Goal: Information Seeking & Learning: Learn about a topic

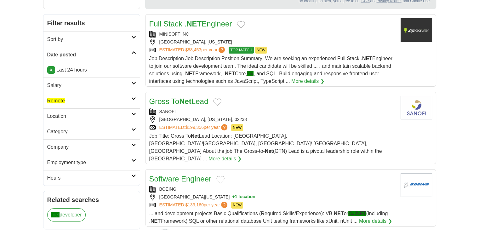
click at [84, 98] on h2 "Remote" at bounding box center [89, 101] width 84 height 8
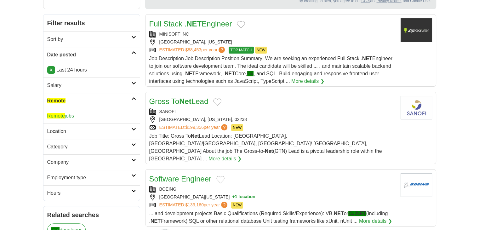
click at [69, 116] on link "Remote jobs" at bounding box center [60, 115] width 27 height 5
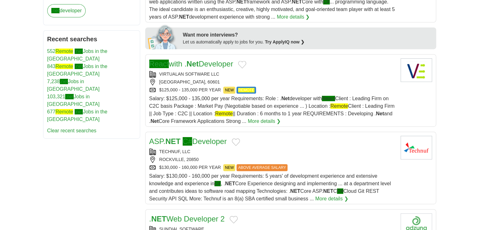
scroll to position [302, 0]
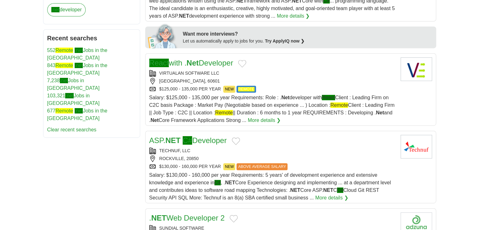
click at [195, 141] on link "ASP. NET C# Developer" at bounding box center [188, 140] width 78 height 9
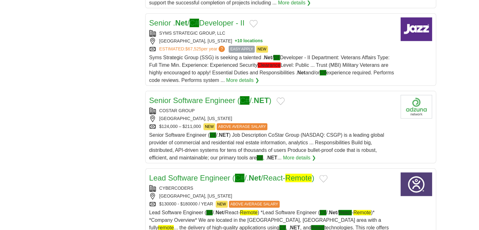
scroll to position [661, 0]
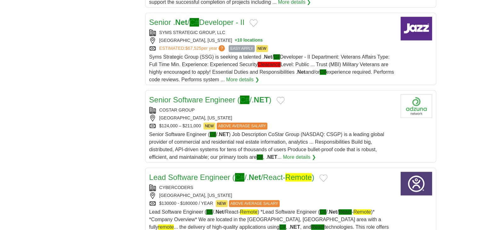
click at [211, 144] on span "Senior Software Engineer ( C# /. NET ) Job Description CoStar Group (NASDAQ: CS…" at bounding box center [266, 146] width 235 height 28
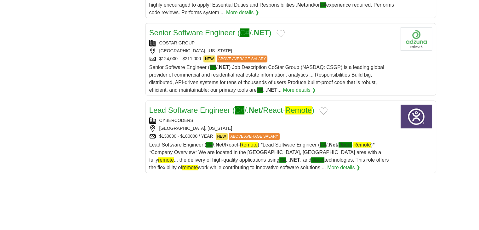
scroll to position [730, 0]
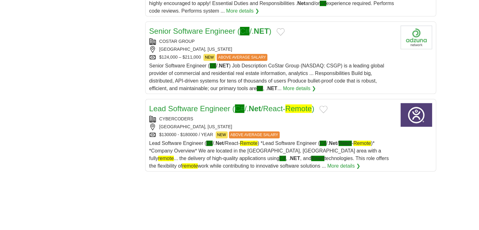
click at [199, 157] on span "Lead Software Engineer ( C# /. Net /React- Remote ) *Lead Software Engineer ( C…" at bounding box center [269, 155] width 240 height 28
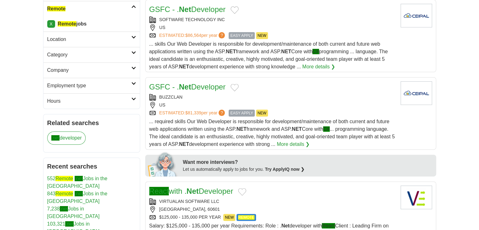
scroll to position [173, 0]
